Goal: Information Seeking & Learning: Learn about a topic

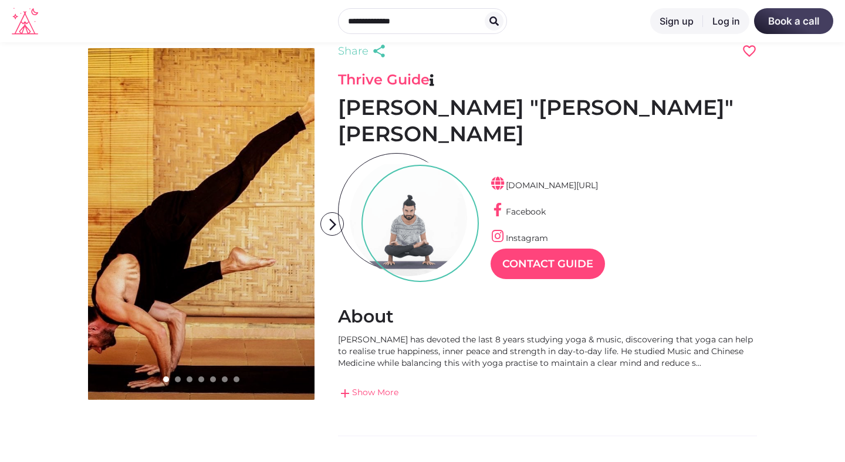
scroll to position [18, 0]
click at [331, 224] on icon "arrow_forward_ios" at bounding box center [332, 224] width 23 height 23
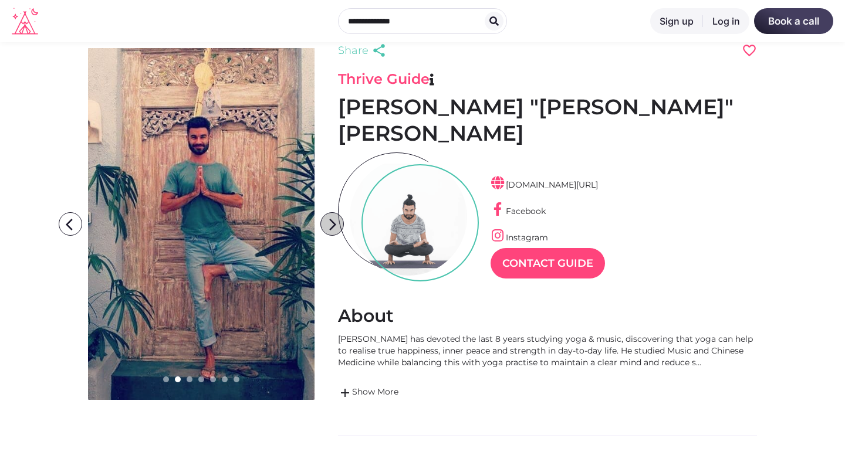
click at [331, 224] on icon "arrow_forward_ios" at bounding box center [332, 224] width 23 height 23
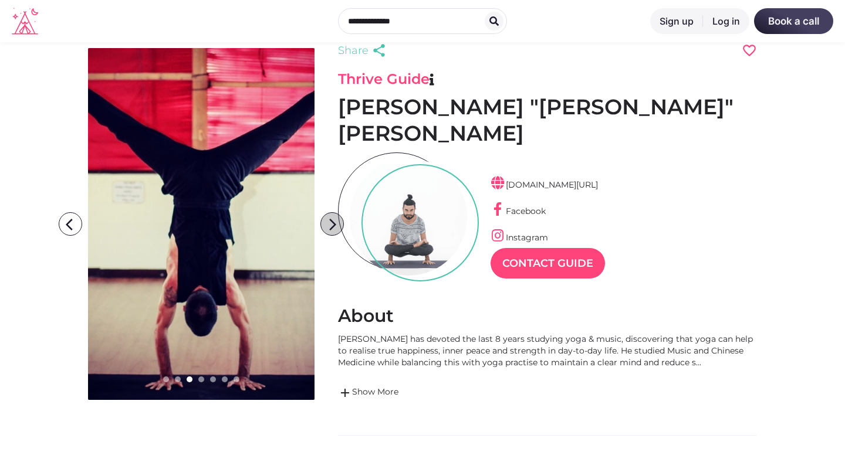
click at [331, 224] on icon "arrow_forward_ios" at bounding box center [332, 224] width 23 height 23
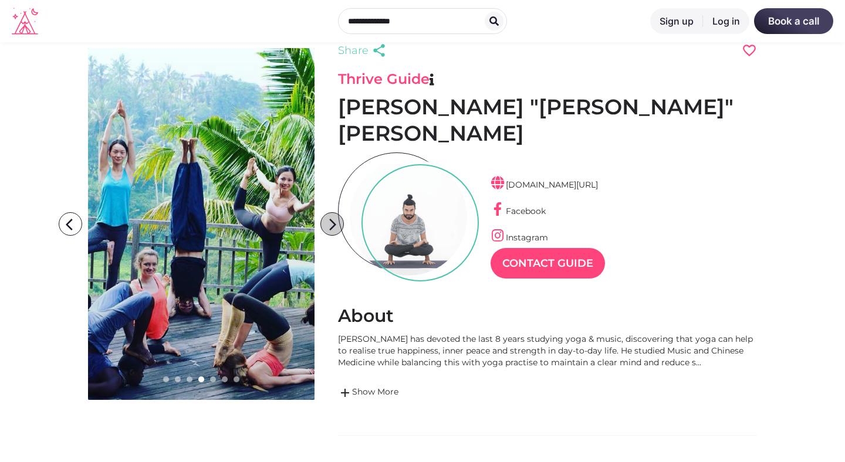
click at [331, 224] on icon "arrow_forward_ios" at bounding box center [332, 224] width 23 height 23
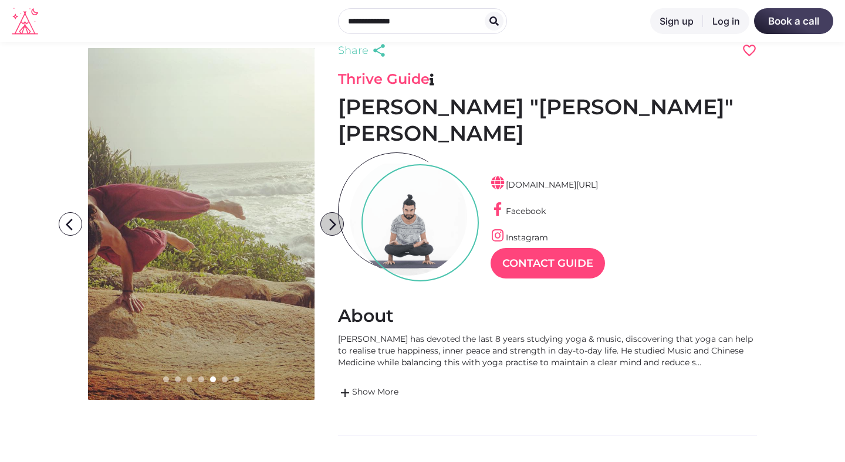
click at [331, 224] on icon "arrow_forward_ios" at bounding box center [332, 224] width 23 height 23
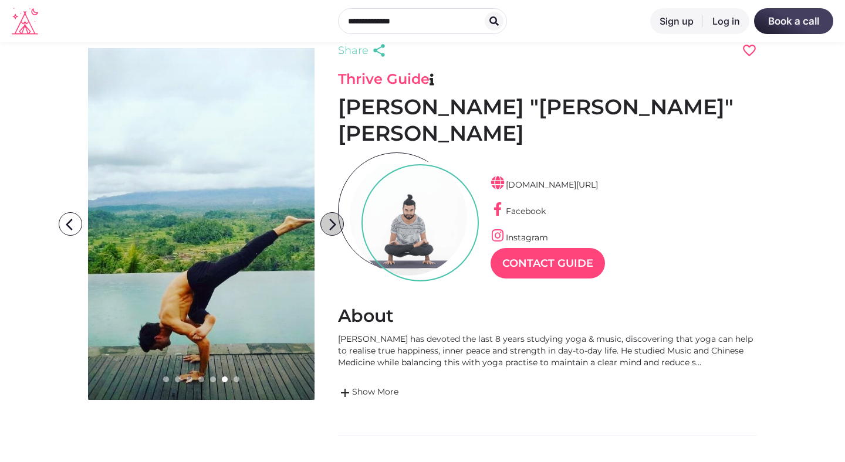
click at [331, 224] on icon "arrow_forward_ios" at bounding box center [332, 224] width 23 height 23
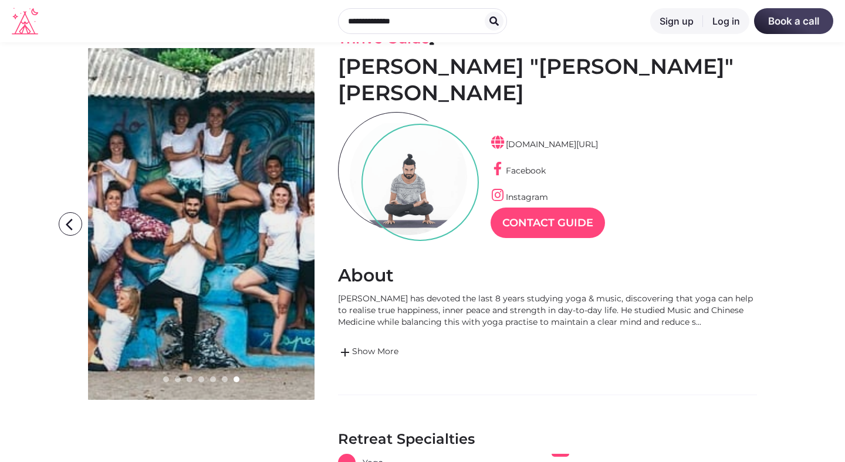
scroll to position [76, 0]
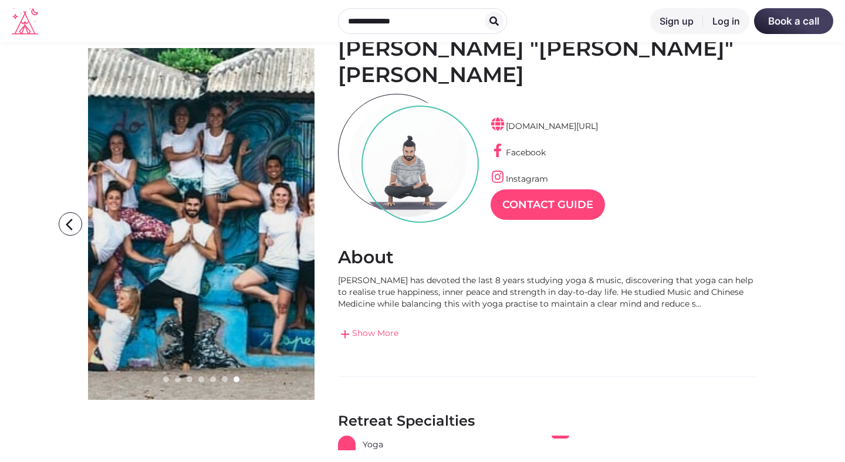
click at [348, 327] on span "add" at bounding box center [345, 334] width 14 height 14
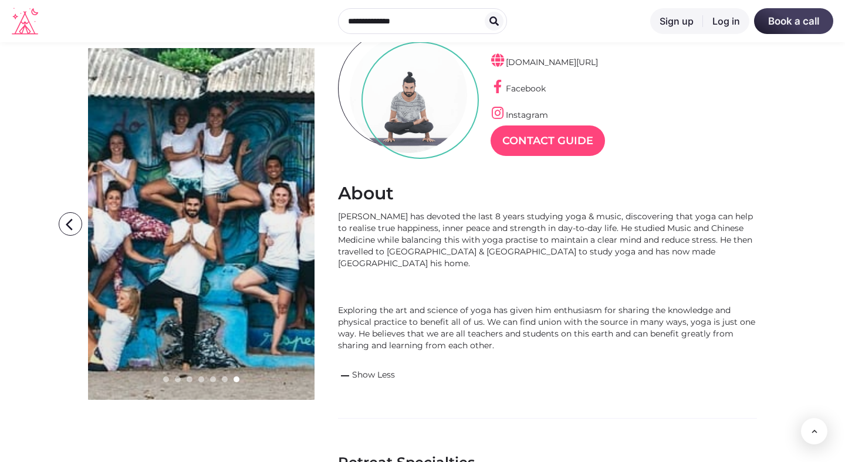
scroll to position [0, 0]
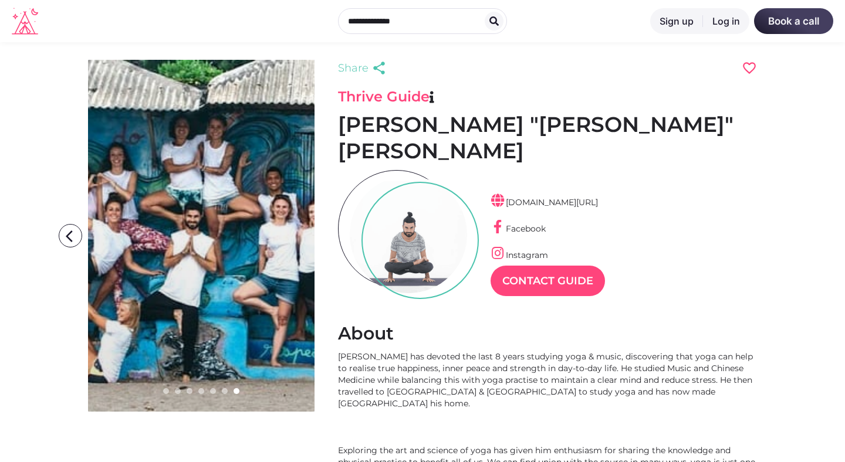
click at [21, 17] on icon at bounding box center [25, 21] width 26 height 27
